Goal: Understand process/instructions

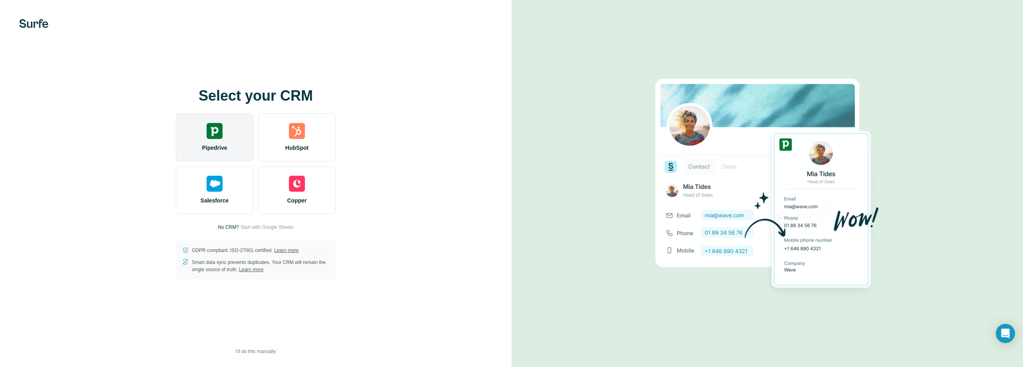
click at [222, 133] on img at bounding box center [215, 131] width 16 height 16
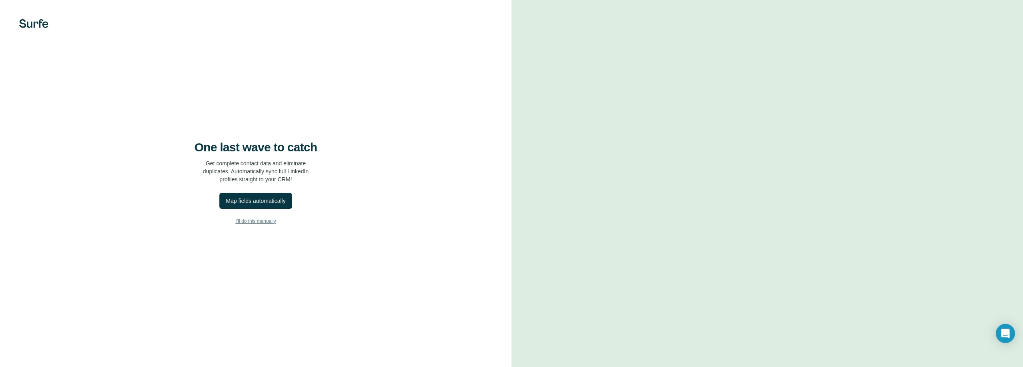
click at [255, 221] on span "I’ll do this manually" at bounding box center [255, 221] width 40 height 7
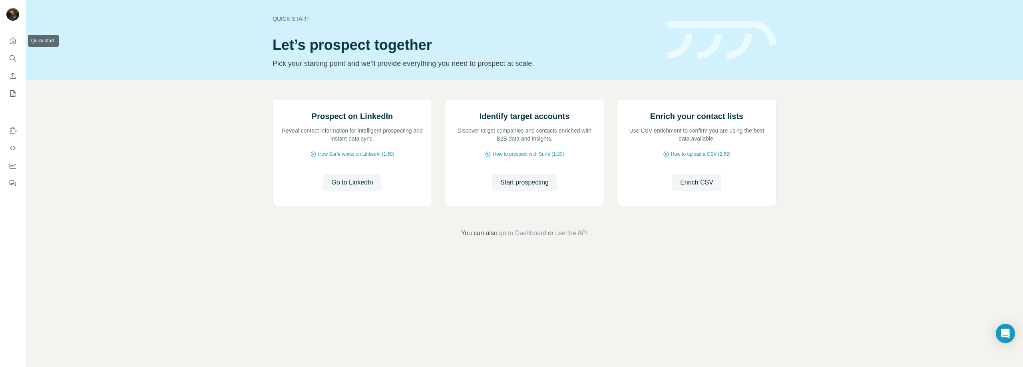
click at [12, 43] on icon "Quick start" at bounding box center [13, 41] width 6 height 6
